Goal: Transaction & Acquisition: Download file/media

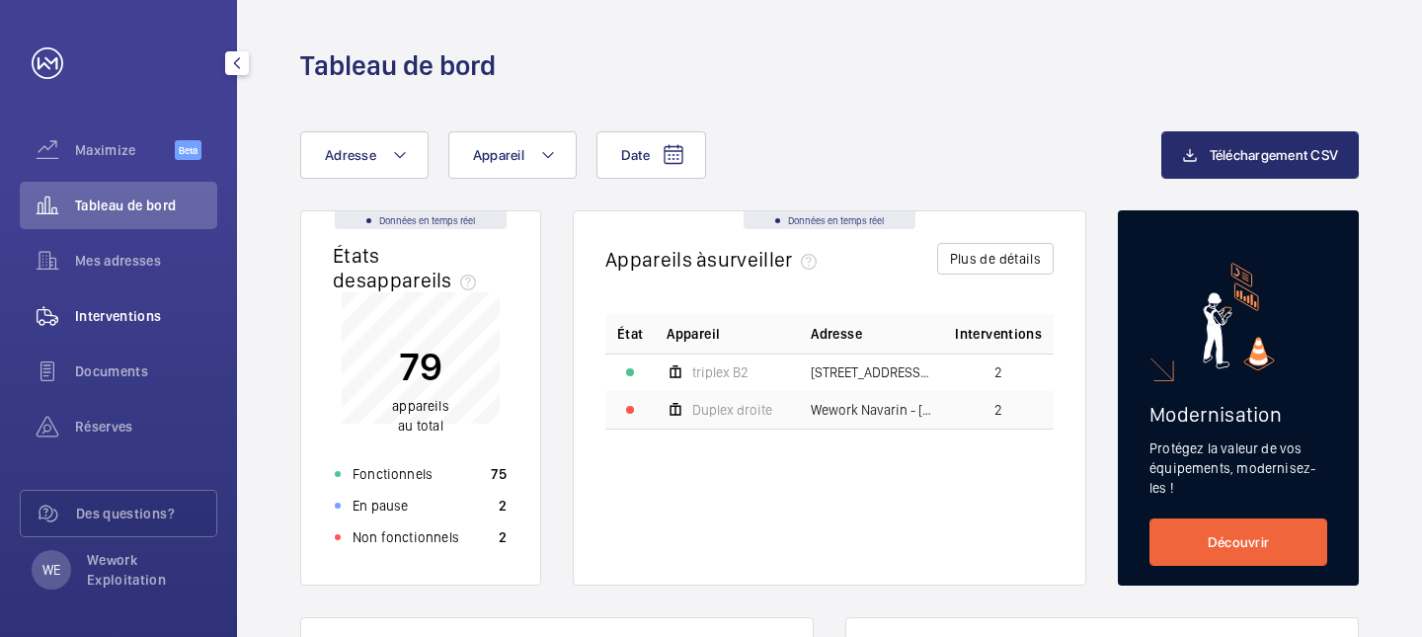
click at [122, 309] on span "Interventions" at bounding box center [146, 316] width 142 height 20
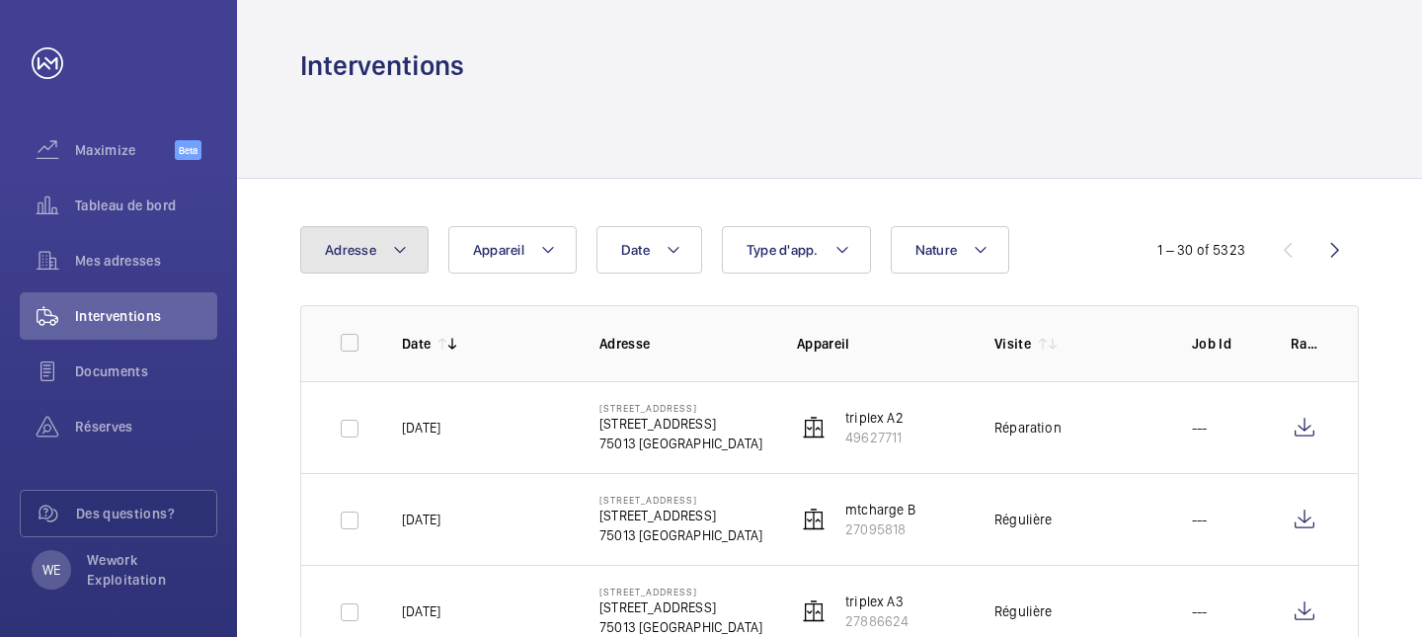
click at [392, 243] on mat-icon at bounding box center [400, 250] width 16 height 24
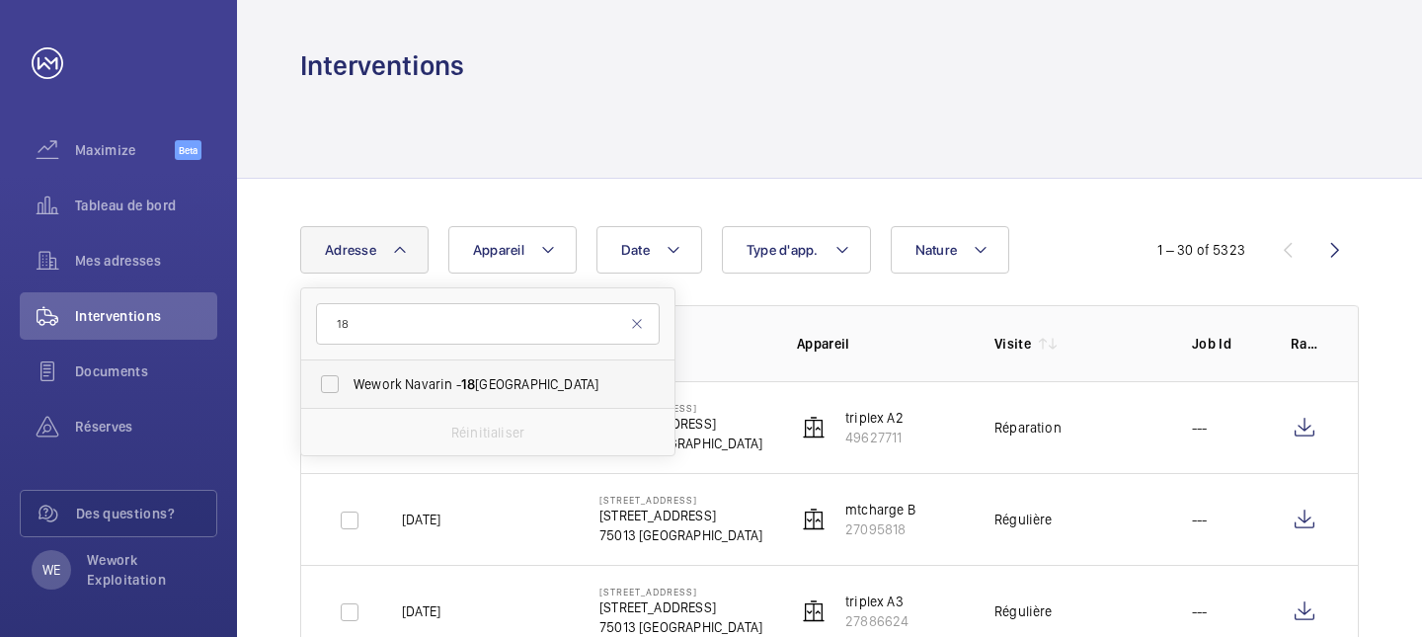
type input "18"
click at [470, 381] on span "18" at bounding box center [468, 384] width 14 height 16
click at [350, 381] on input "Wework Navarin - [STREET_ADDRESS]" at bounding box center [330, 384] width 40 height 40
checkbox input "true"
click at [589, 115] on div at bounding box center [829, 131] width 1059 height 94
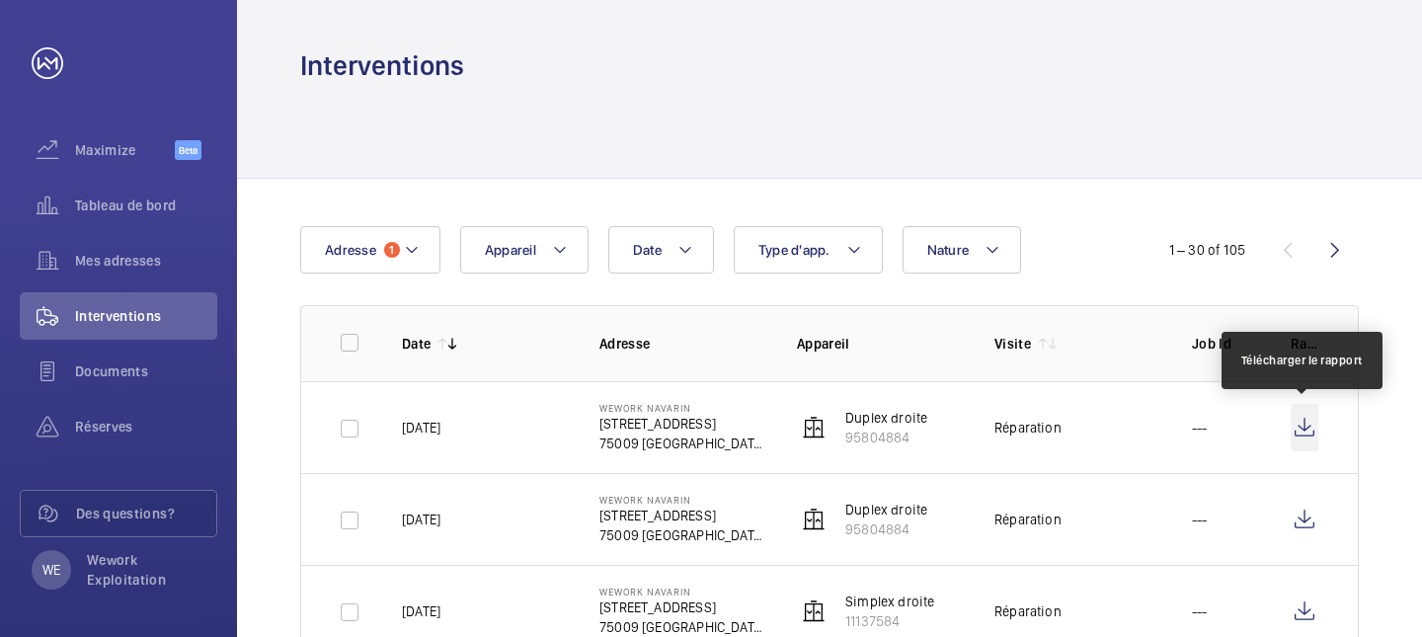
click at [1313, 426] on wm-front-icon-button at bounding box center [1305, 427] width 28 height 47
